Goal: Task Accomplishment & Management: Manage account settings

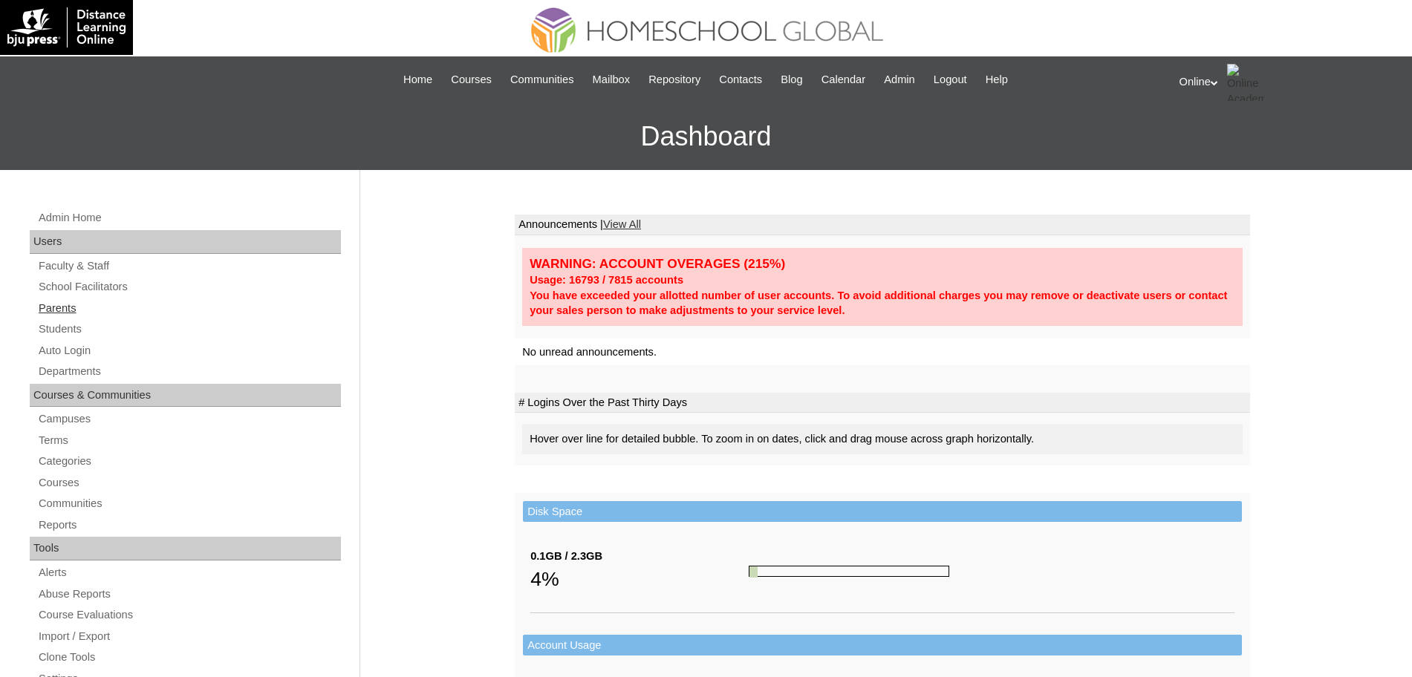
click at [65, 308] on link "Parents" at bounding box center [189, 308] width 304 height 19
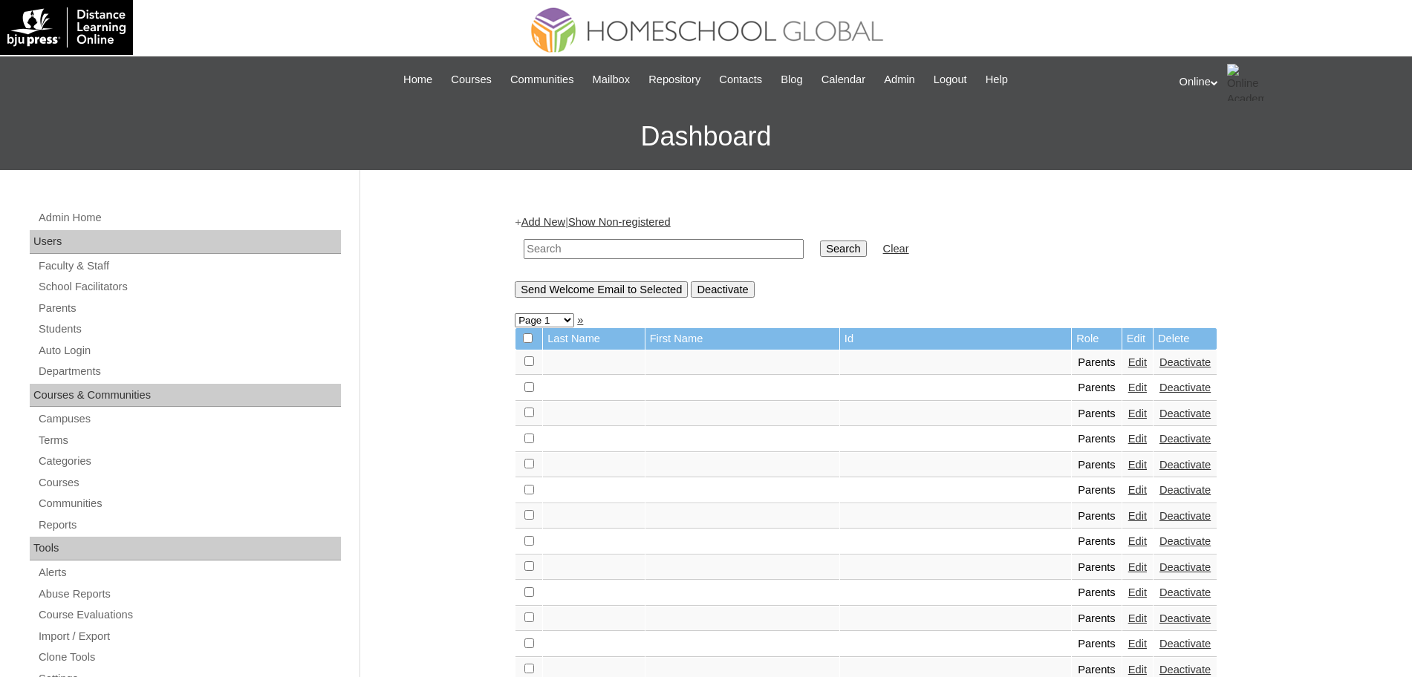
click at [597, 251] on input "text" at bounding box center [664, 249] width 280 height 20
paste input "HGP0211-OACAD2025"
type input "HGP0211-OACAD2025"
click at [820, 247] on input "Search" at bounding box center [843, 249] width 46 height 16
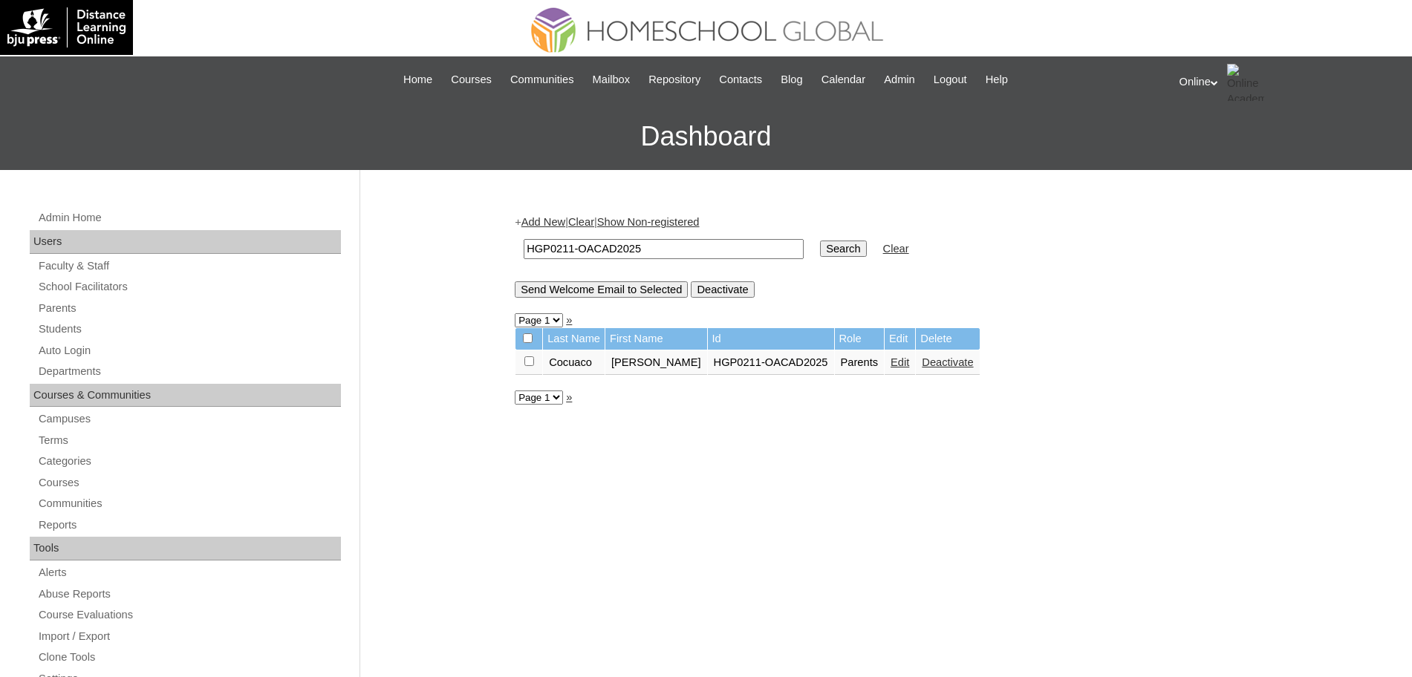
click at [891, 359] on link "Edit" at bounding box center [900, 363] width 19 height 12
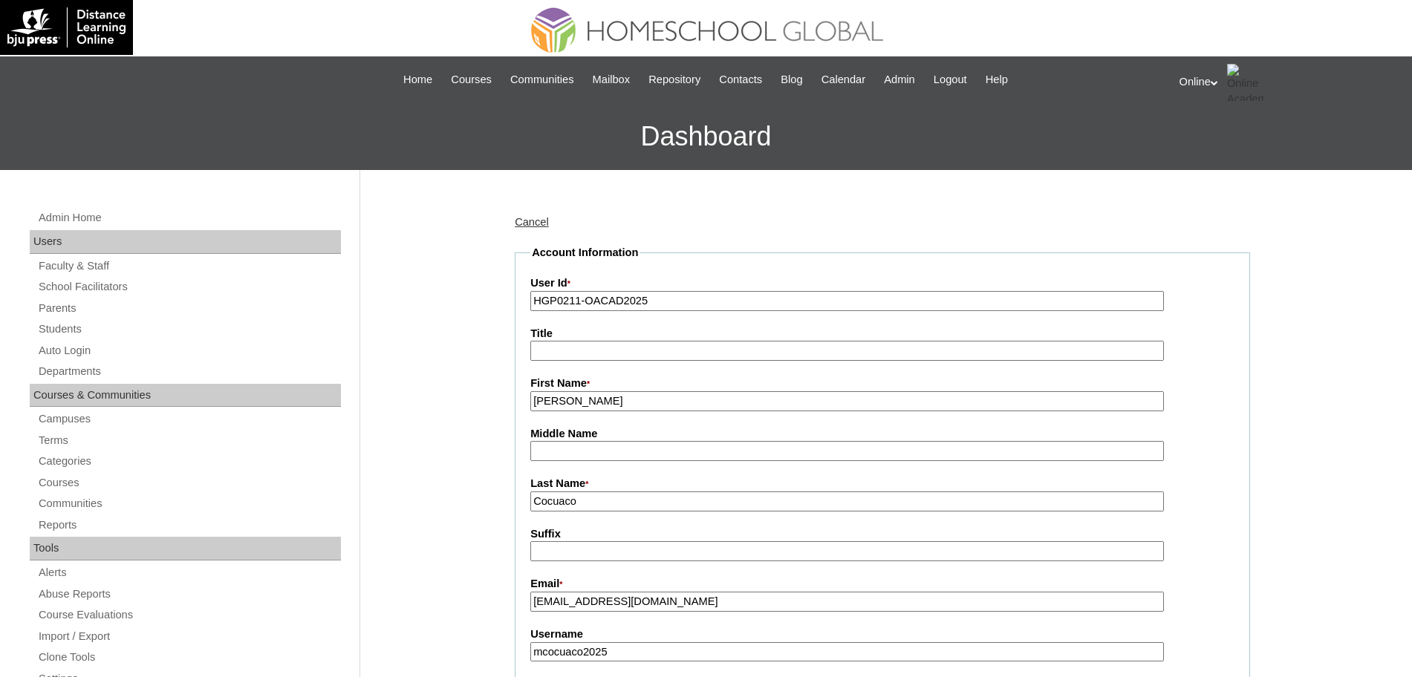
click at [670, 403] on input "[PERSON_NAME]" at bounding box center [847, 401] width 634 height 20
type input "M"
type input "J"
paste input "Jennifer Caspe"
type input "Jennifer"
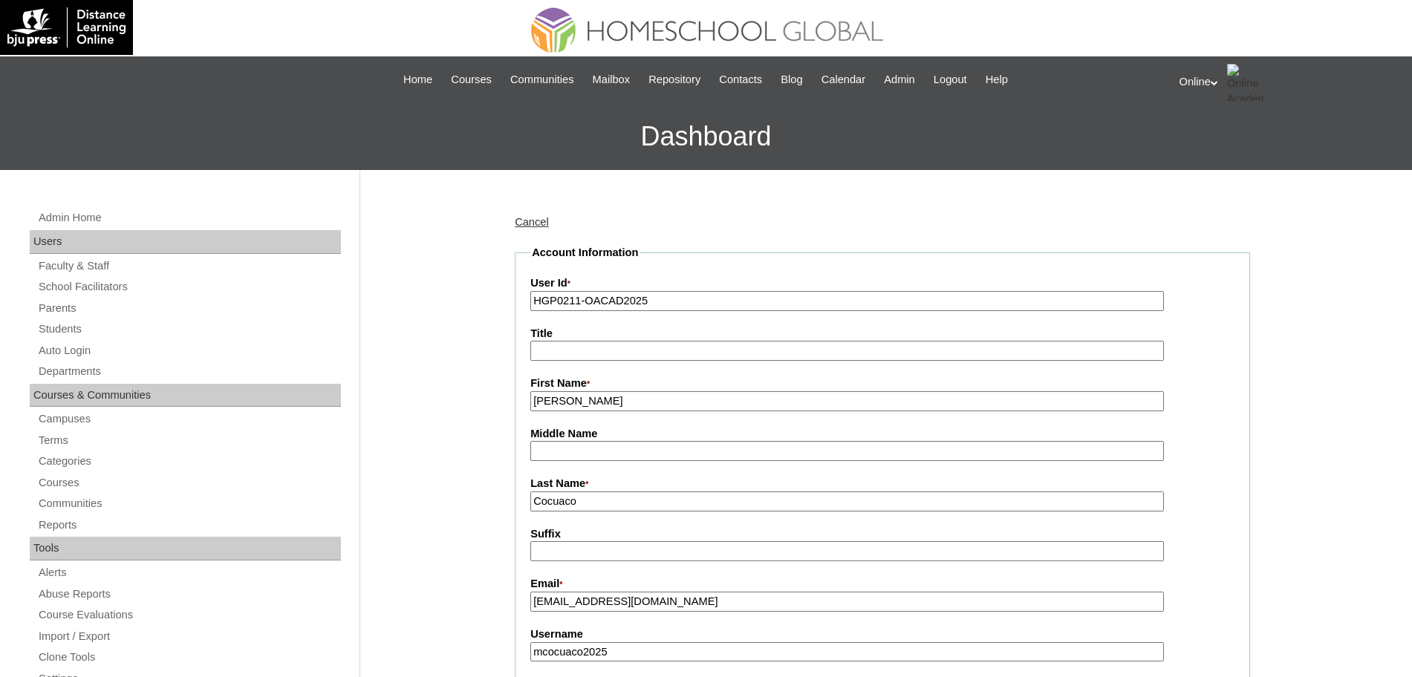
click at [600, 510] on input "Cocuaco" at bounding box center [847, 502] width 634 height 20
drag, startPoint x: 600, startPoint y: 510, endPoint x: 519, endPoint y: 508, distance: 81.0
click at [519, 508] on fieldset "Account Information User Id * HGP0211-OACAD2025 Title First Name * Jennifer Mid…" at bounding box center [882, 689] width 735 height 889
paste input "aspe"
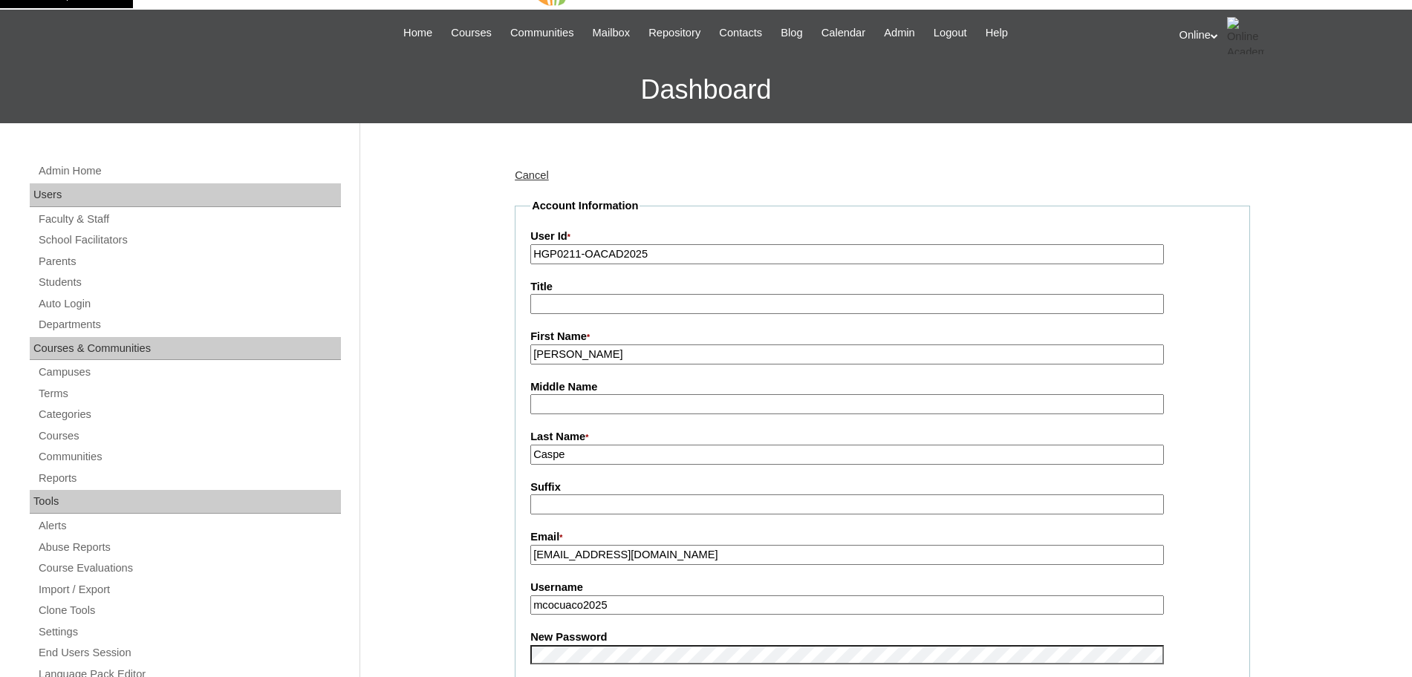
scroll to position [48, 0]
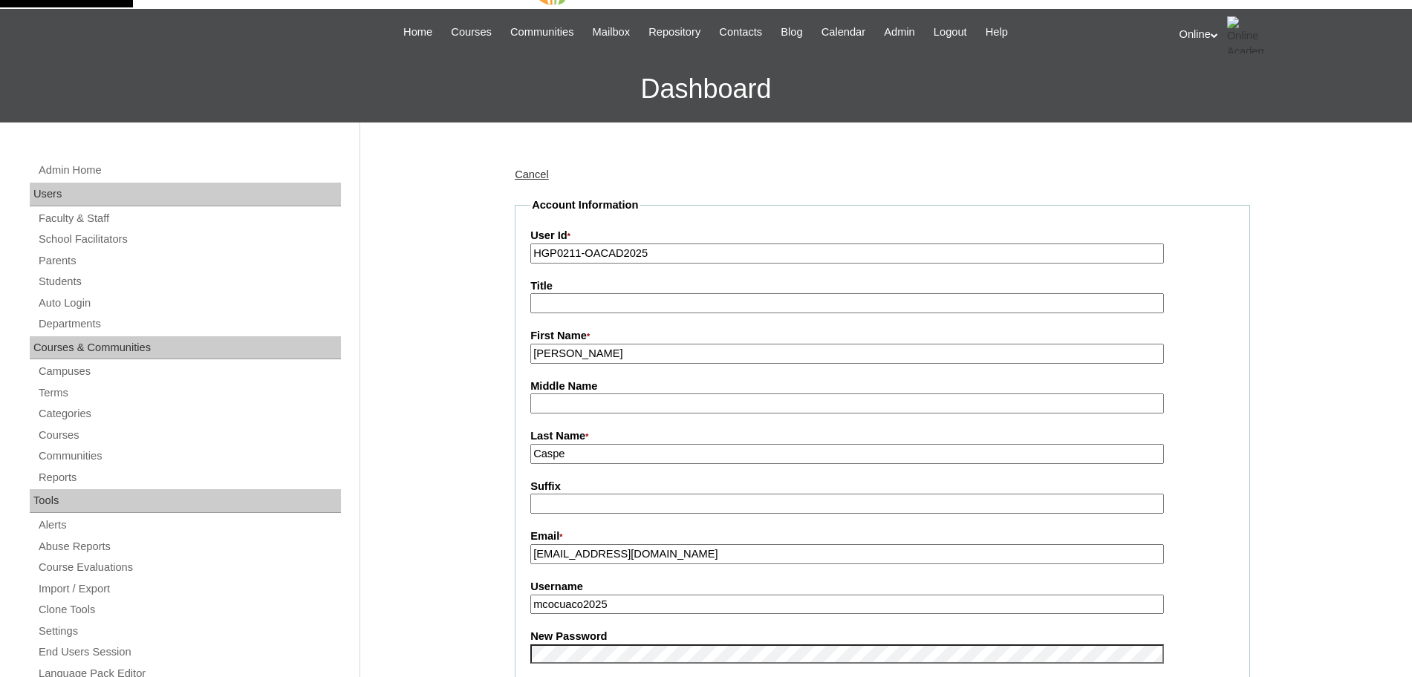
type input "Caspe"
click at [614, 352] on input "Jennifer" at bounding box center [847, 354] width 634 height 20
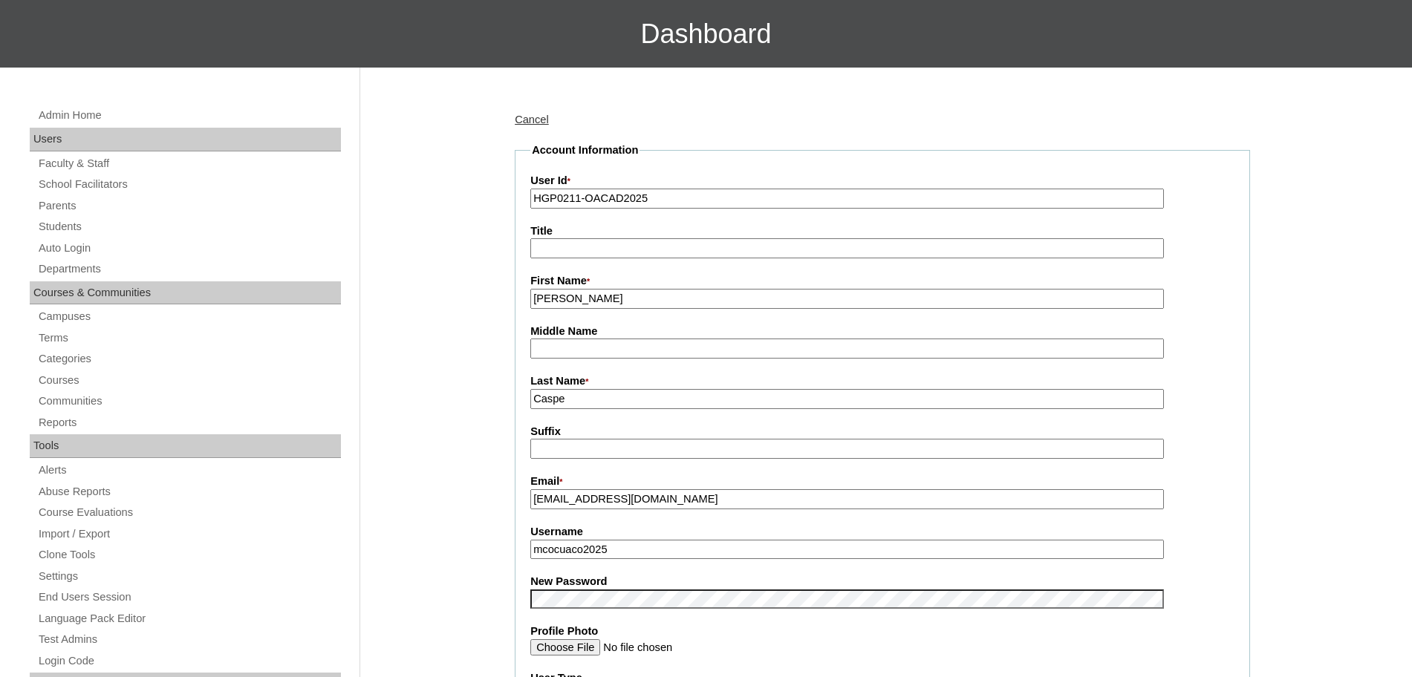
scroll to position [121, 0]
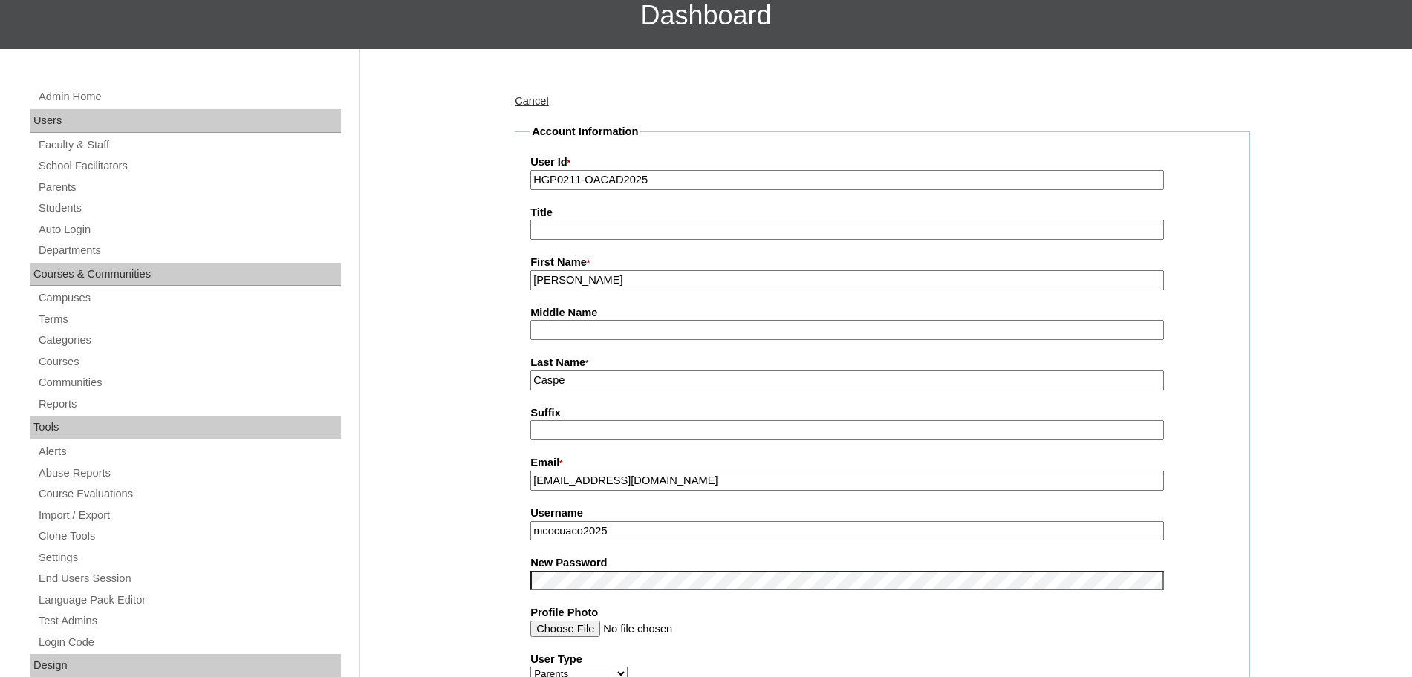
click at [723, 483] on input "michaelcocuaco@gmail.com" at bounding box center [847, 481] width 634 height 20
drag, startPoint x: 704, startPoint y: 486, endPoint x: 524, endPoint y: 486, distance: 179.8
click at [524, 486] on fieldset "Account Information User Id * HGP0211-OACAD2025 Title First Name * Jennifer Mid…" at bounding box center [882, 568] width 735 height 889
paste input "jennycaspe"
type input "jennycaspe@gmail.com"
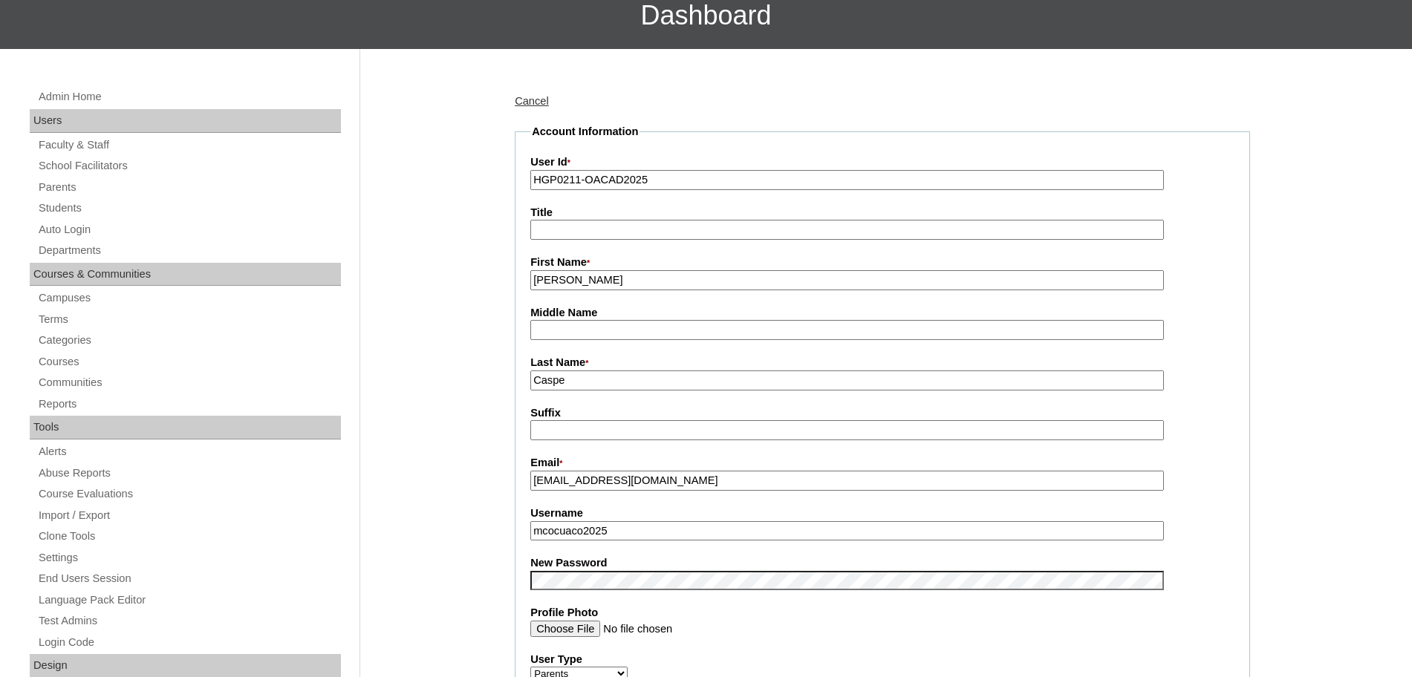
click at [592, 534] on input "mcocuaco2025" at bounding box center [847, 531] width 634 height 20
drag, startPoint x: 592, startPoint y: 534, endPoint x: 511, endPoint y: 535, distance: 81.0
type input "jcaspe2025"
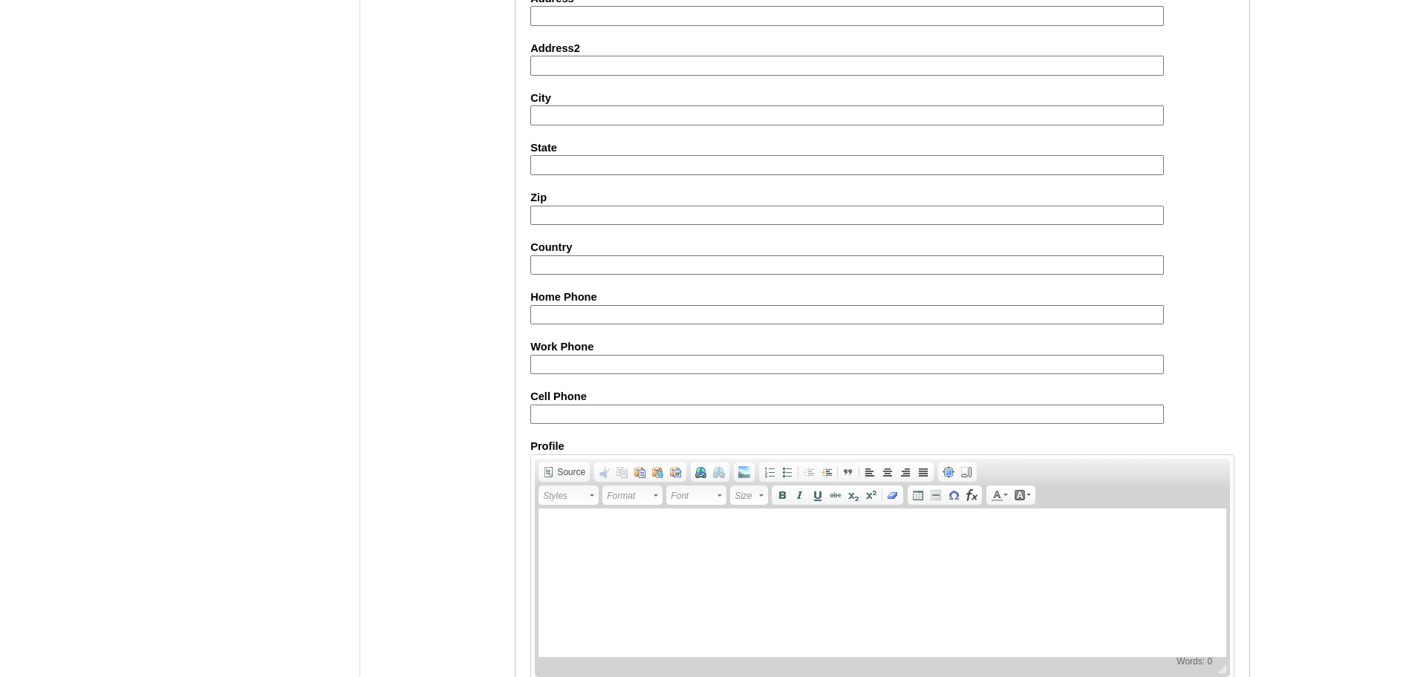
scroll to position [1274, 0]
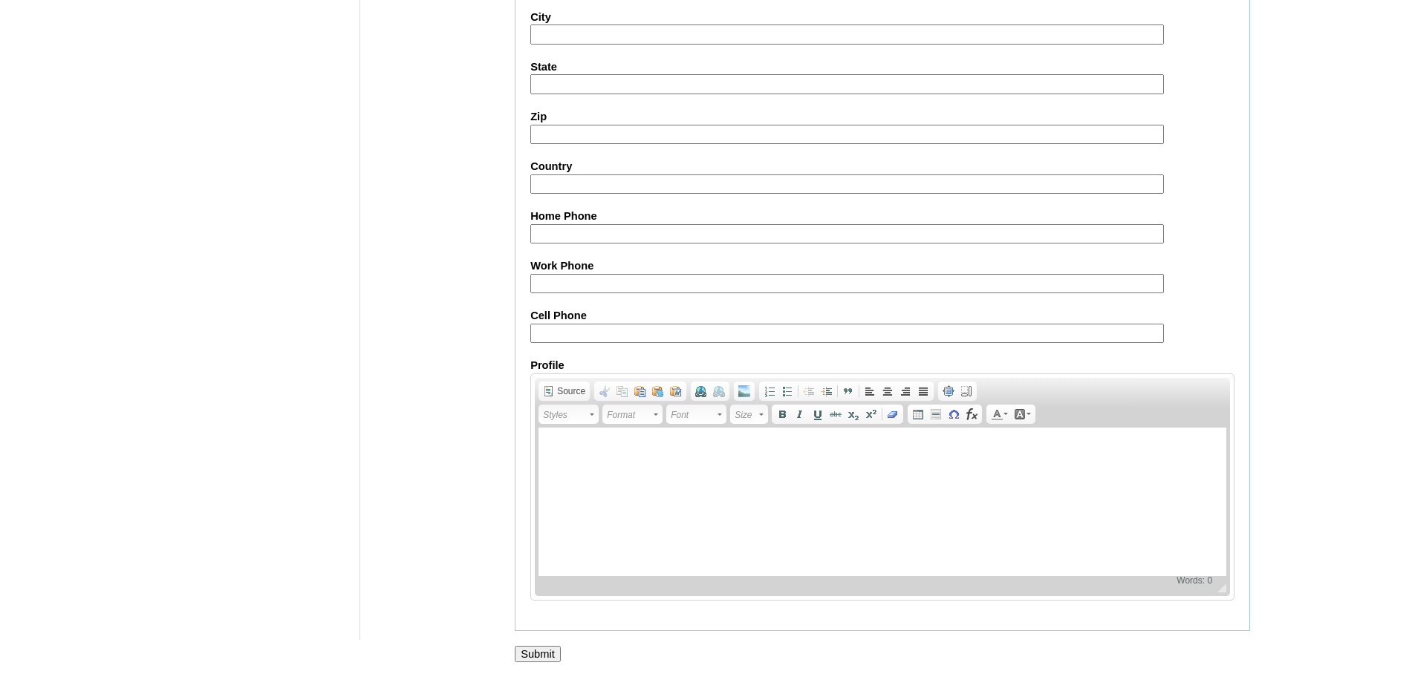
click at [524, 654] on input "Submit" at bounding box center [538, 654] width 46 height 16
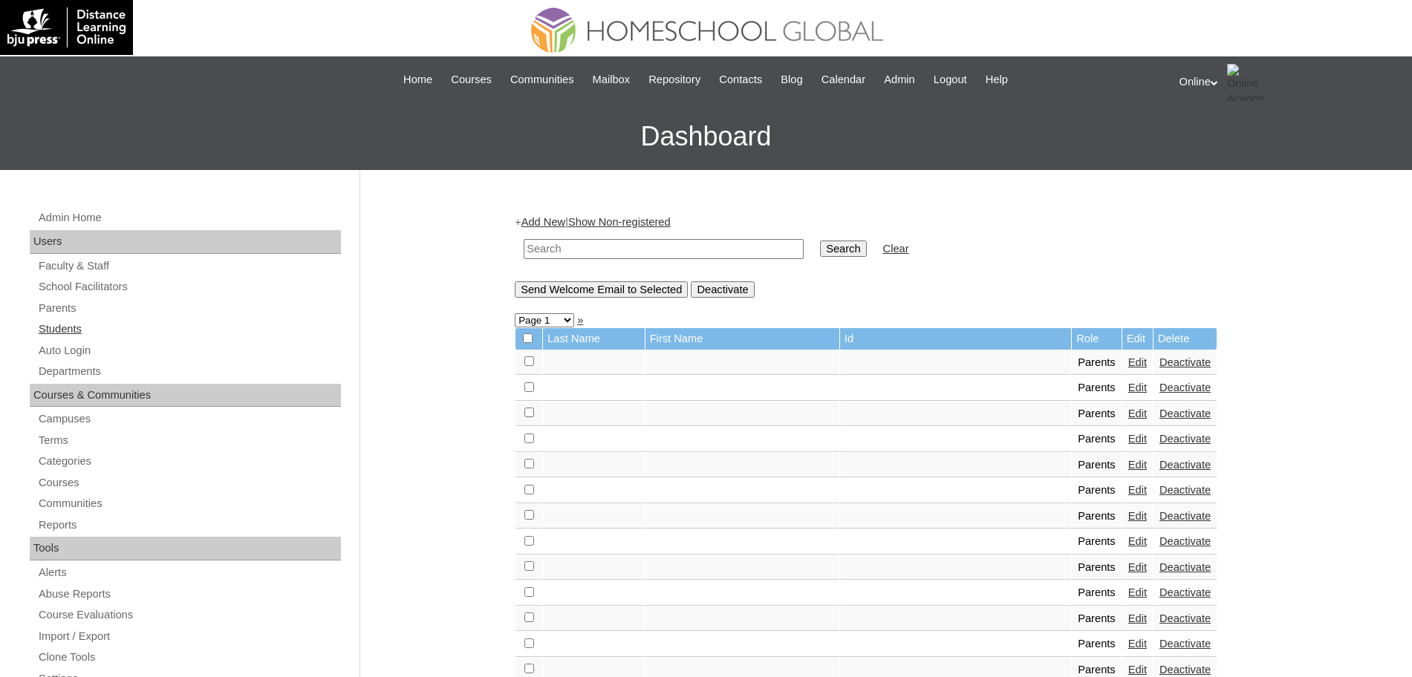
click at [62, 327] on link "Students" at bounding box center [189, 329] width 304 height 19
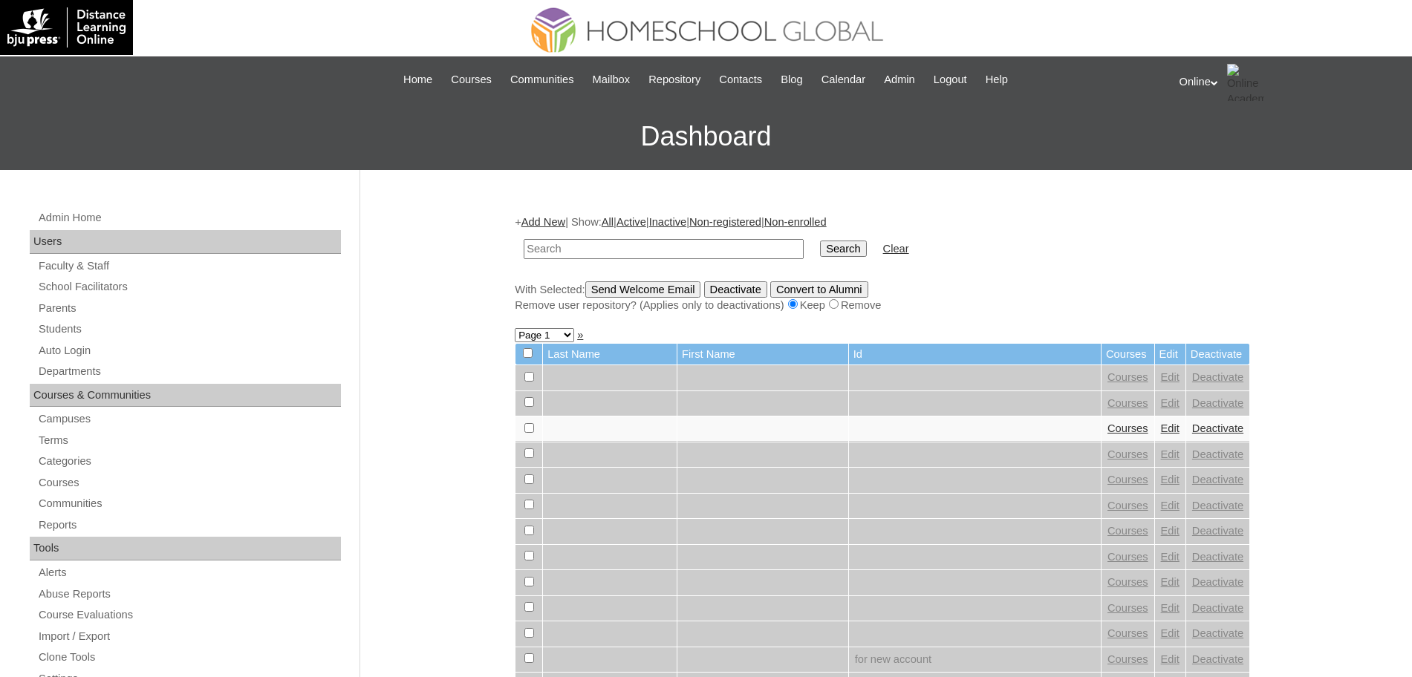
paste input "HG257OACAD2025"
type input "HG257OACAD2025"
click at [820, 250] on input "Search" at bounding box center [843, 249] width 46 height 16
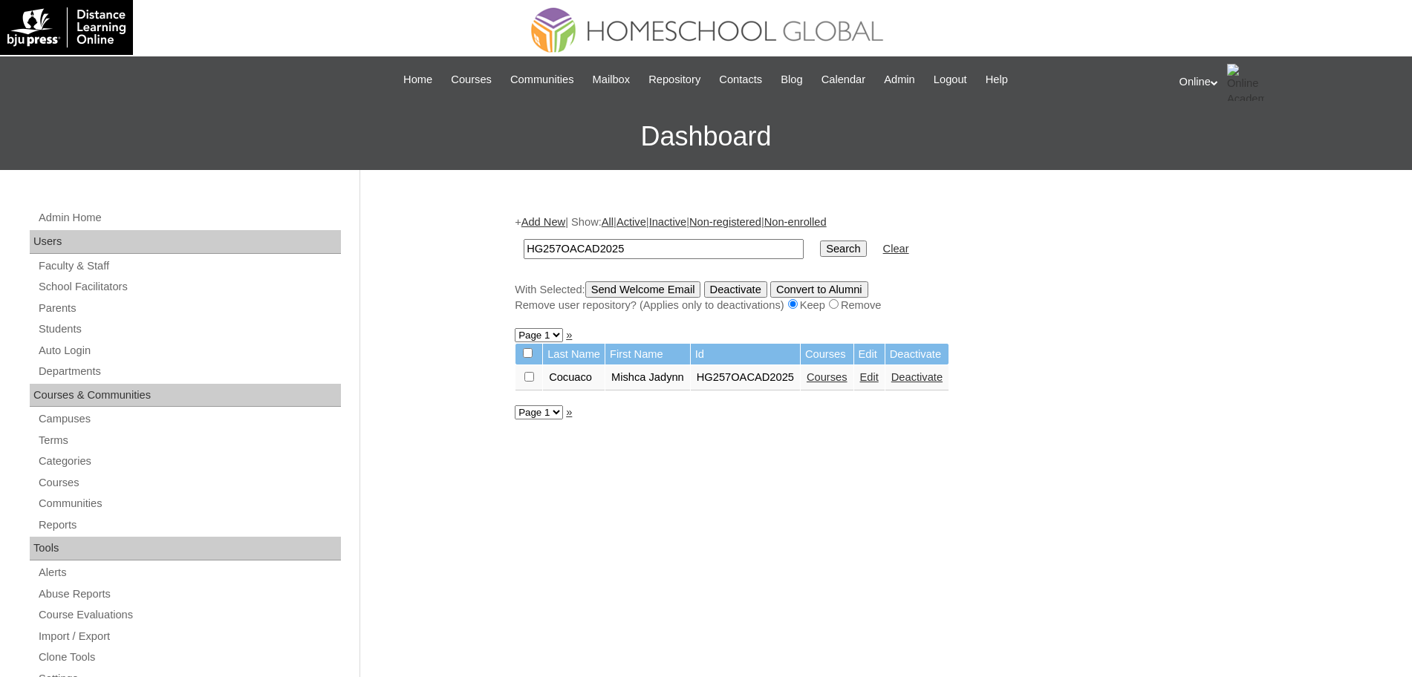
click at [879, 375] on link "Edit" at bounding box center [869, 377] width 19 height 12
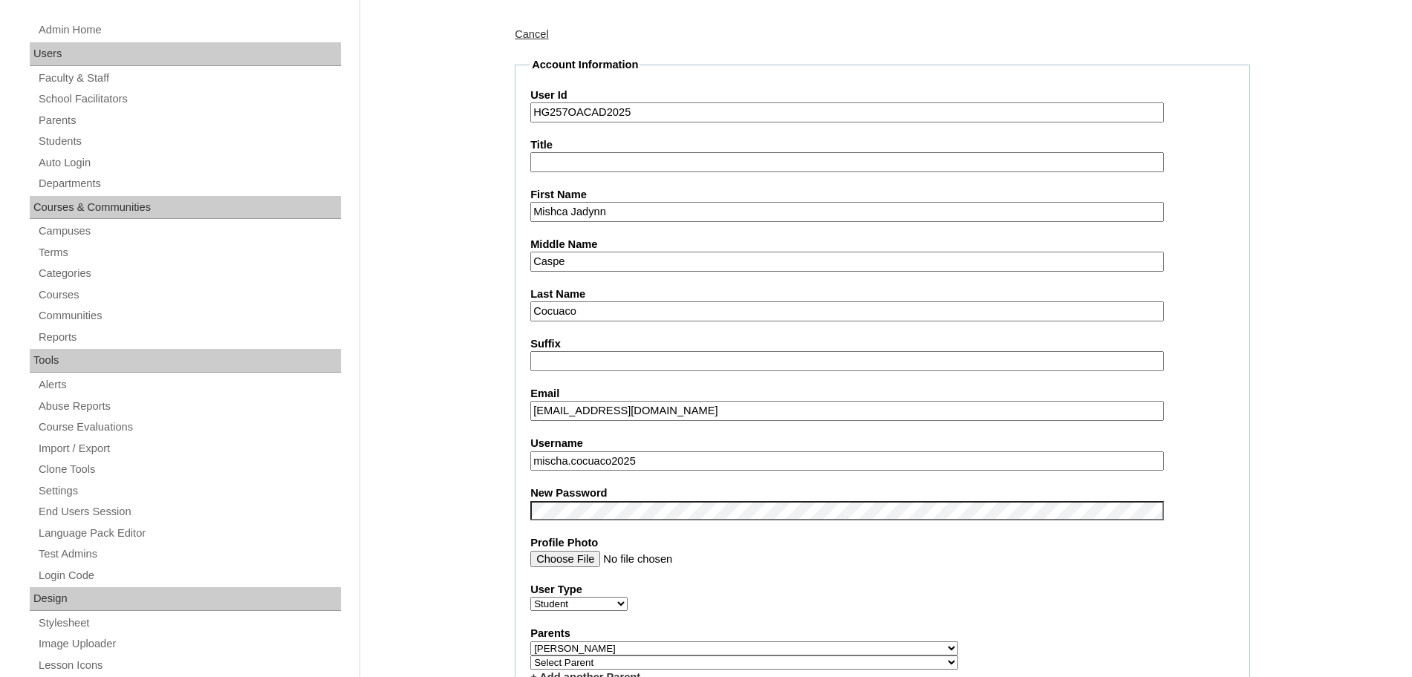
scroll to position [193, 0]
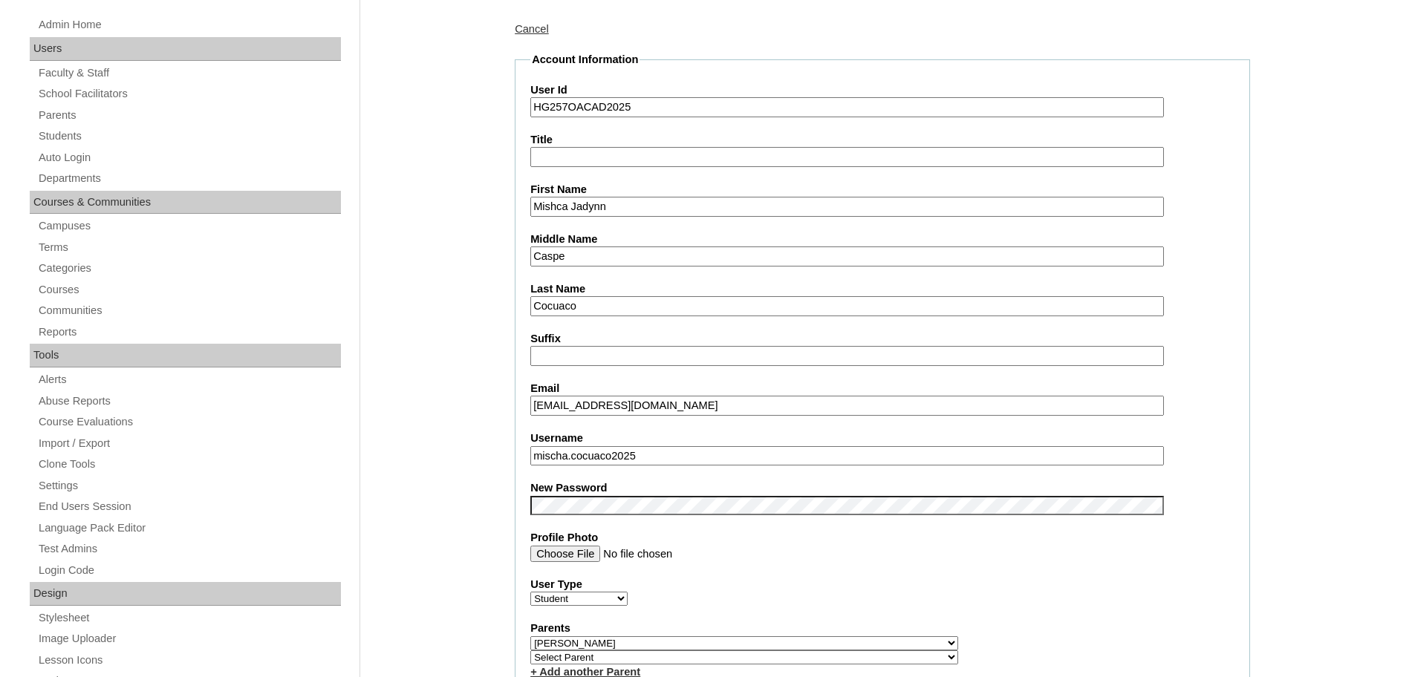
drag, startPoint x: 732, startPoint y: 409, endPoint x: 499, endPoint y: 417, distance: 232.7
paste input "jennycaspe"
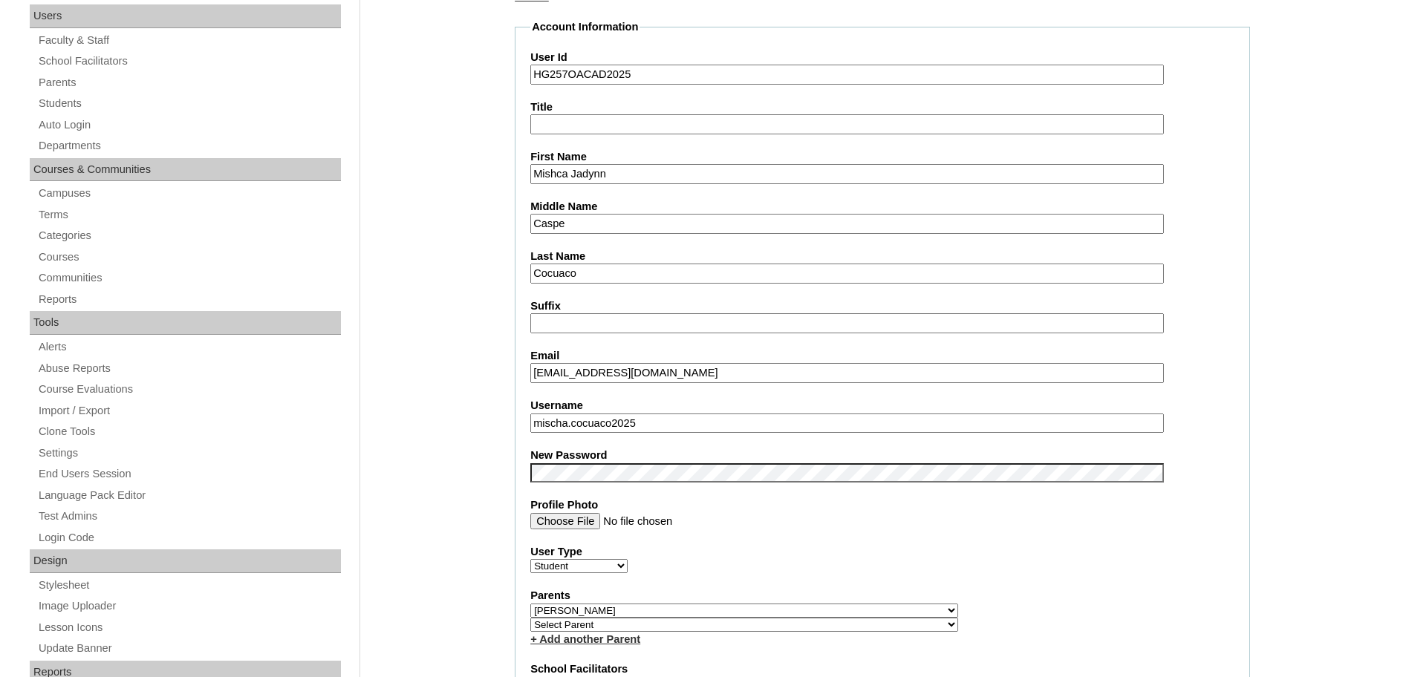
scroll to position [227, 0]
type input "[EMAIL_ADDRESS][DOMAIN_NAME]"
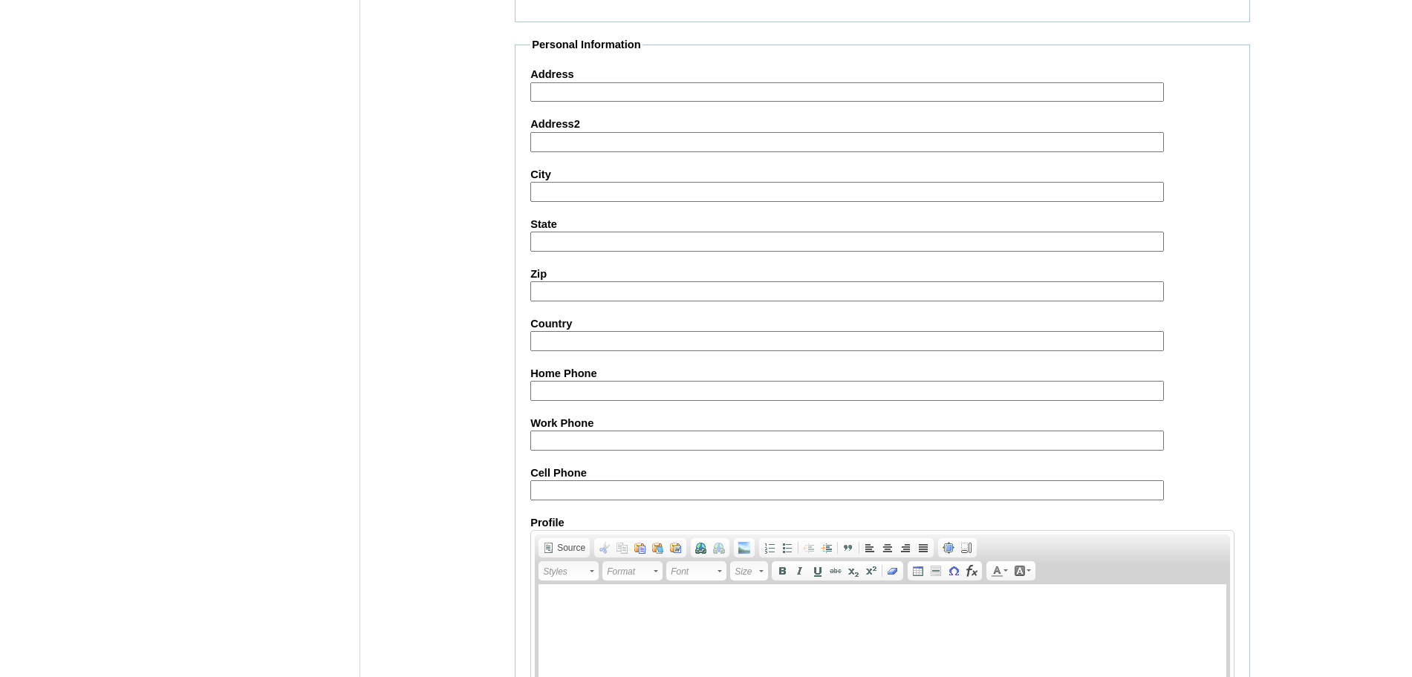
scroll to position [1600, 0]
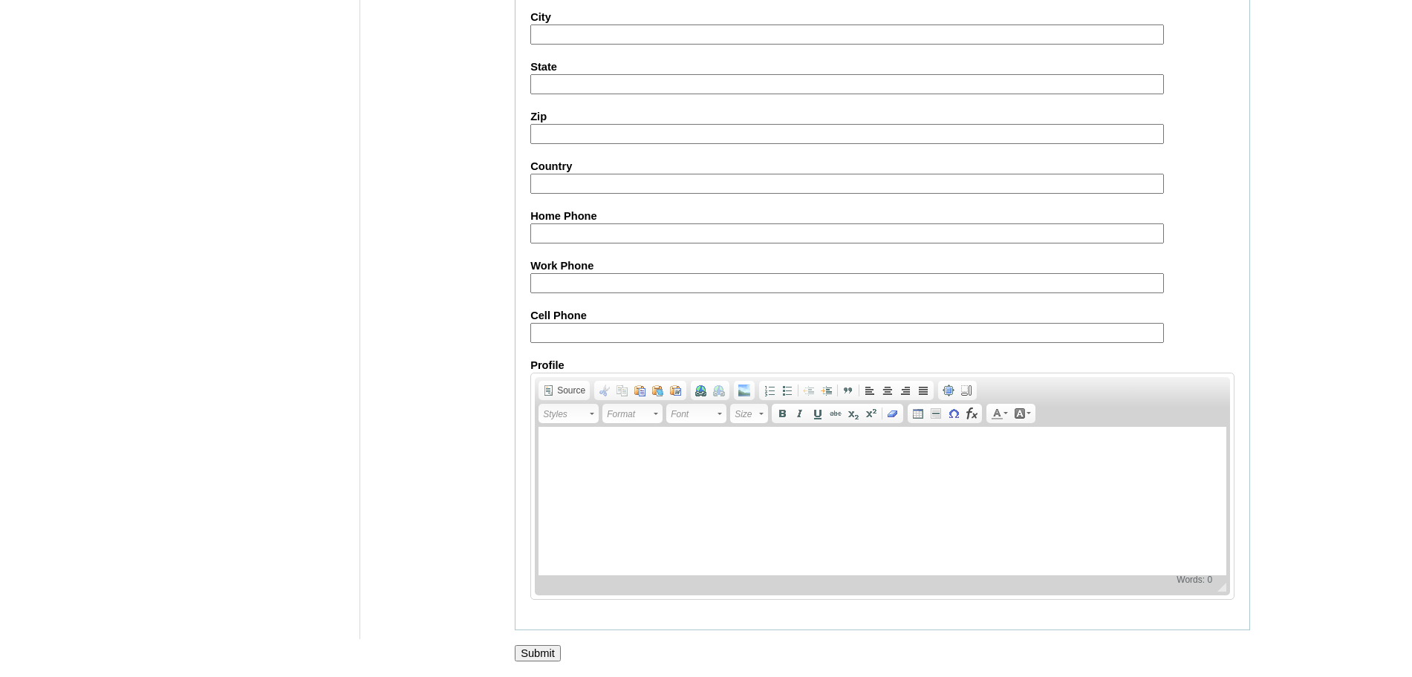
click at [539, 649] on input "Submit" at bounding box center [538, 654] width 46 height 16
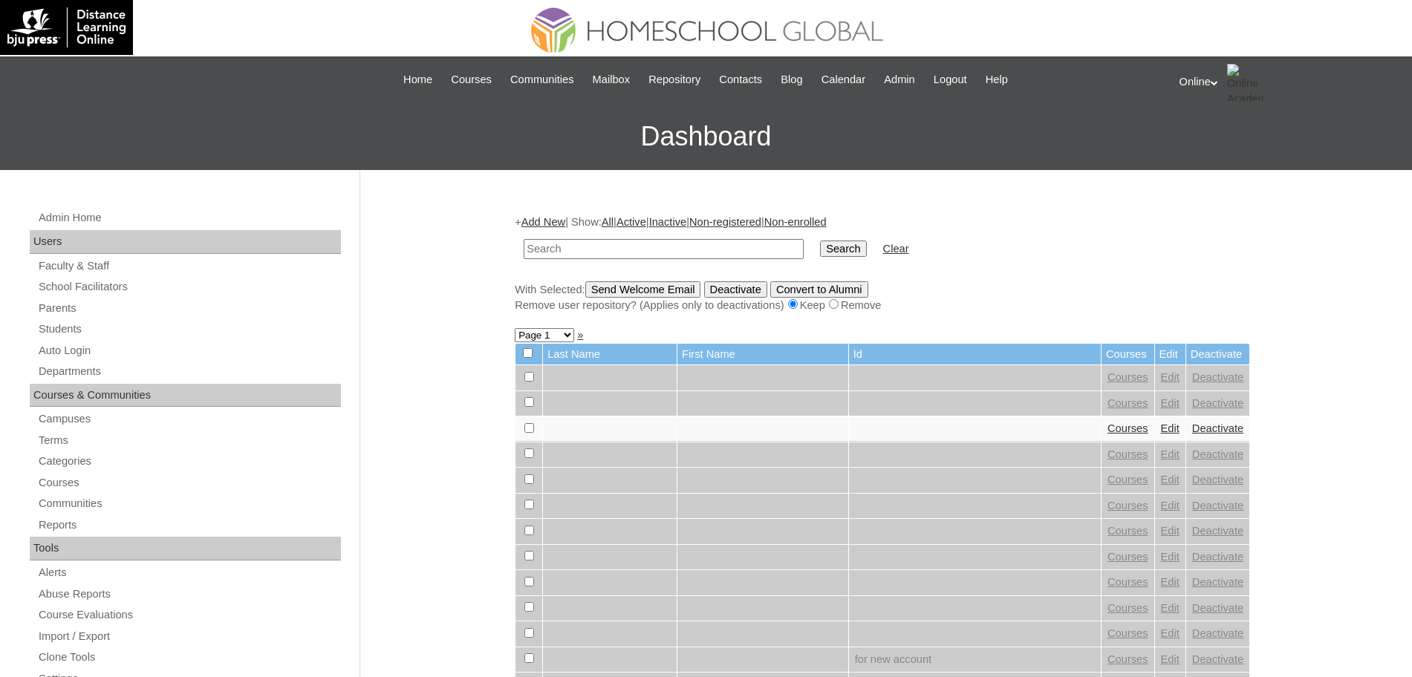
click at [1215, 85] on div "Online My Profile My Settings Logout" at bounding box center [1289, 82] width 218 height 37
click at [1206, 140] on span "Logout" at bounding box center [1207, 139] width 30 height 11
